Goal: Transaction & Acquisition: Purchase product/service

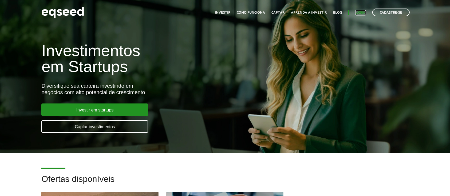
click at [360, 12] on link "Login" at bounding box center [361, 12] width 10 height 3
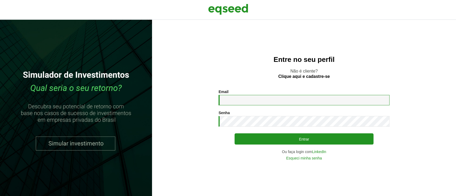
click at [246, 103] on input "Email *" at bounding box center [303, 100] width 171 height 10
type input "**********"
click at [321, 152] on link "LinkedIn" at bounding box center [319, 152] width 14 height 4
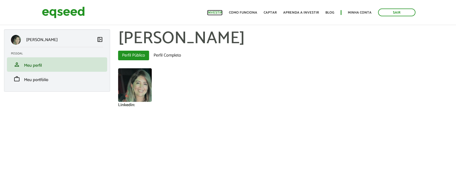
click at [218, 13] on link "Investir" at bounding box center [214, 12] width 15 height 3
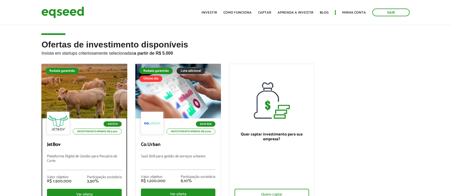
click at [93, 98] on div at bounding box center [84, 91] width 103 height 66
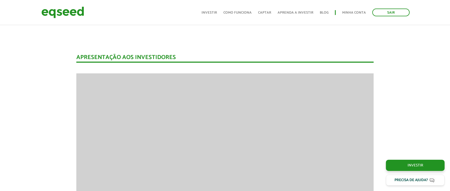
scroll to position [641, 0]
